Goal: Contribute content: Contribute content

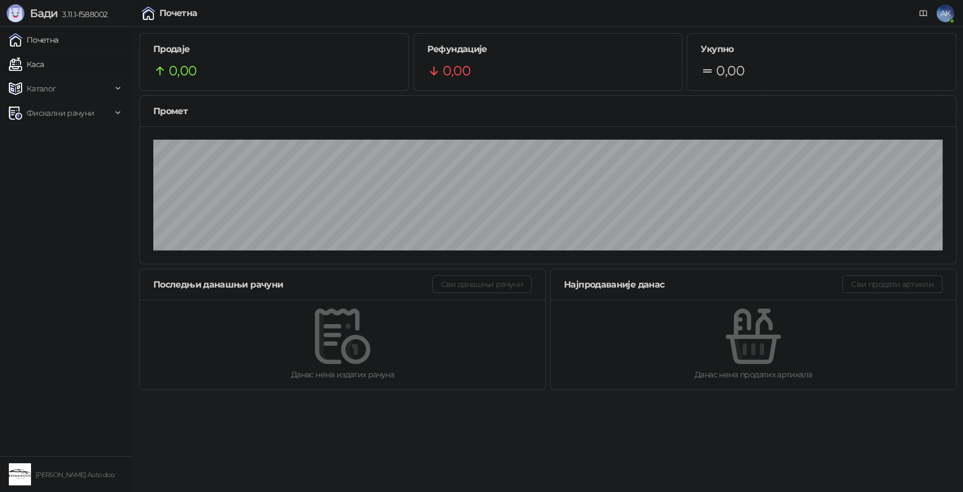
click at [44, 64] on link "Каса" at bounding box center [26, 64] width 35 height 22
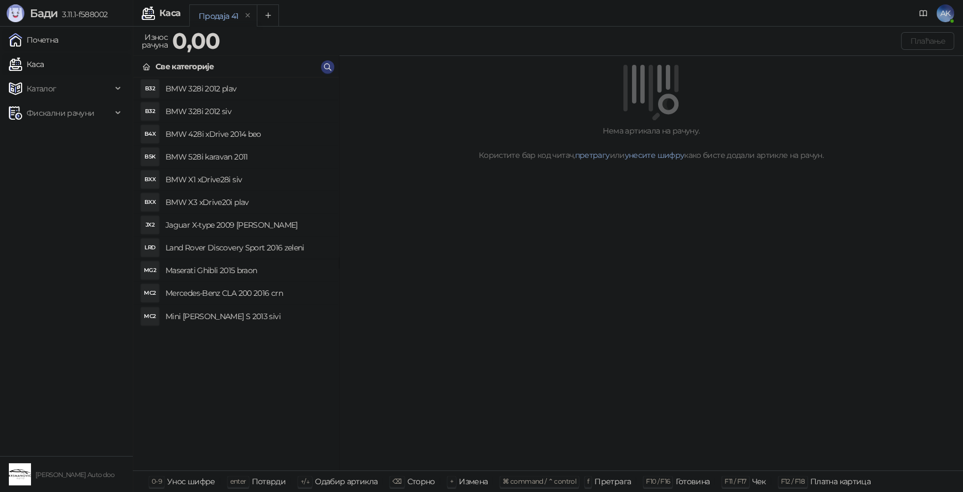
click at [42, 34] on link "Почетна" at bounding box center [34, 40] width 50 height 22
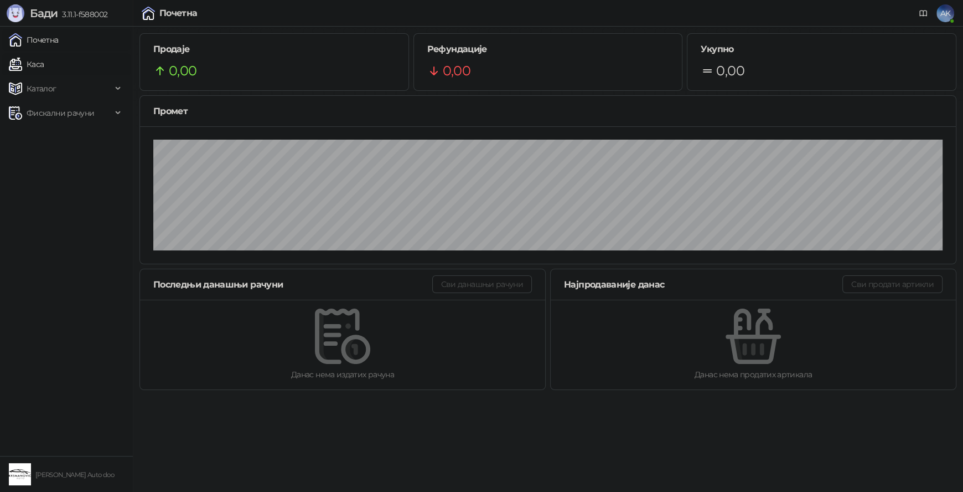
click at [44, 68] on link "Каса" at bounding box center [26, 64] width 35 height 22
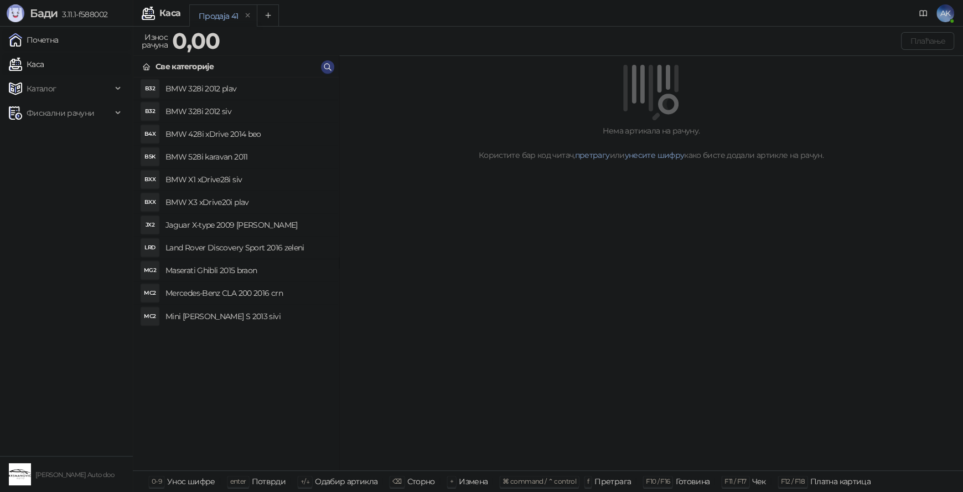
click at [59, 40] on link "Почетна" at bounding box center [34, 40] width 50 height 22
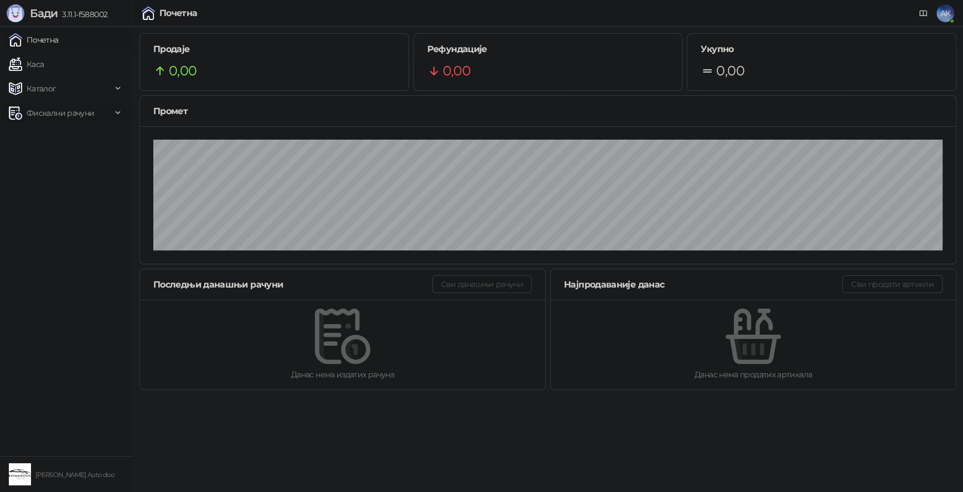
click at [46, 107] on span "Фискални рачуни" at bounding box center [61, 113] width 68 height 22
click at [42, 75] on ul "Почетна Каса Каталог Фискални рачуни Издати рачуни По данима" at bounding box center [66, 241] width 133 height 429
click at [39, 68] on link "Каса" at bounding box center [26, 64] width 35 height 22
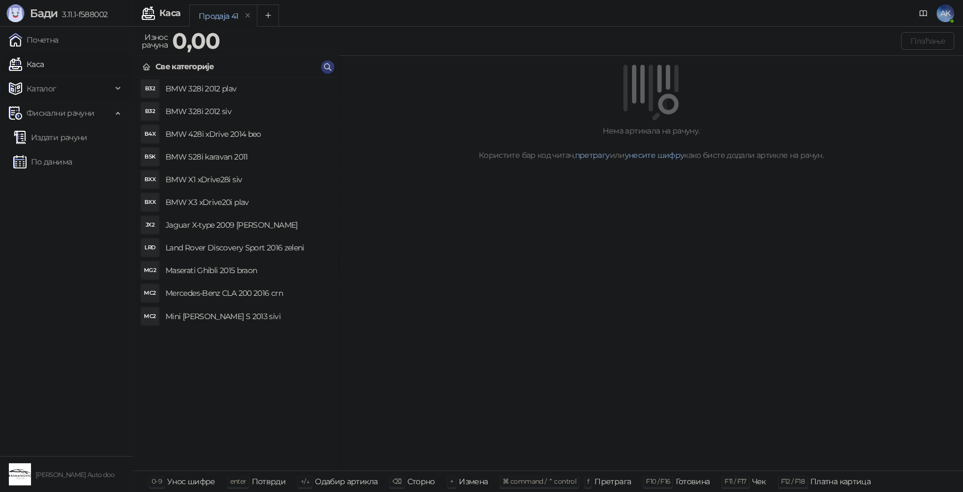
click at [42, 90] on span "Каталог" at bounding box center [42, 88] width 30 height 22
click at [53, 158] on link "Артикли" at bounding box center [38, 162] width 51 height 22
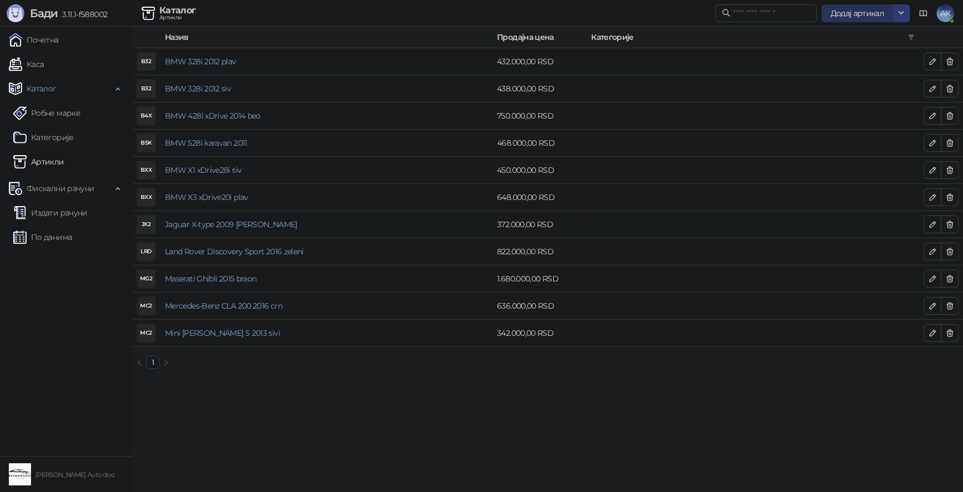
click at [849, 10] on span "Додај артикал" at bounding box center [857, 13] width 54 height 10
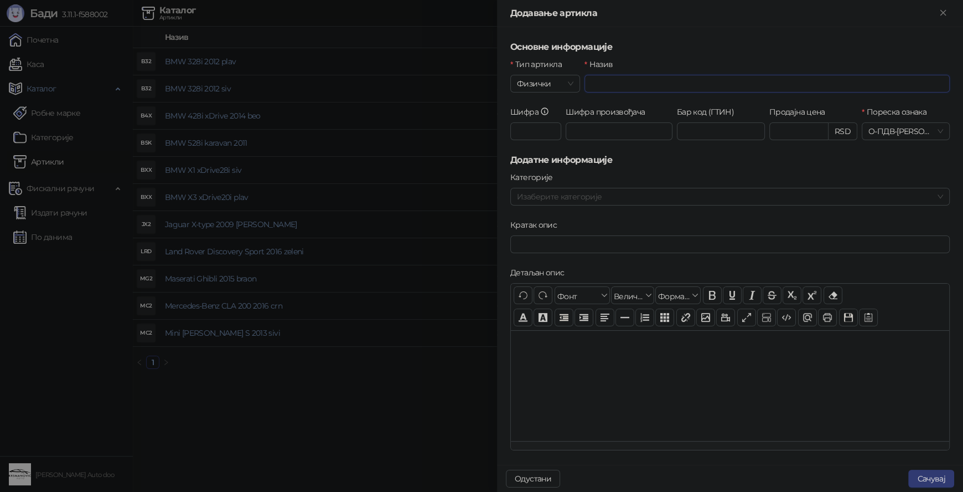
click at [624, 83] on input "Назив" at bounding box center [767, 84] width 365 height 18
type input "**********"
click at [804, 131] on input "Продајна цена" at bounding box center [799, 131] width 58 height 17
type input "*********"
click at [926, 478] on button "Сачувај" at bounding box center [931, 478] width 46 height 18
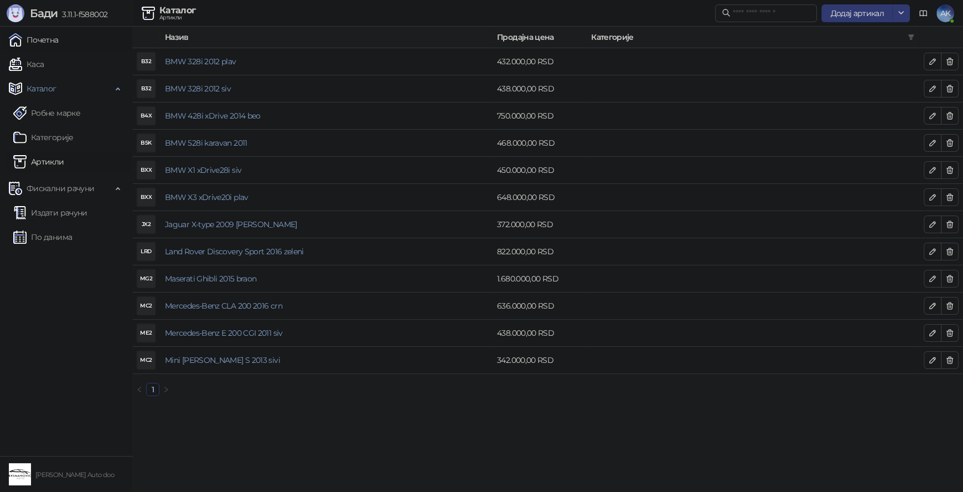
click at [49, 40] on link "Почетна" at bounding box center [34, 40] width 50 height 22
